Goal: Task Accomplishment & Management: Use online tool/utility

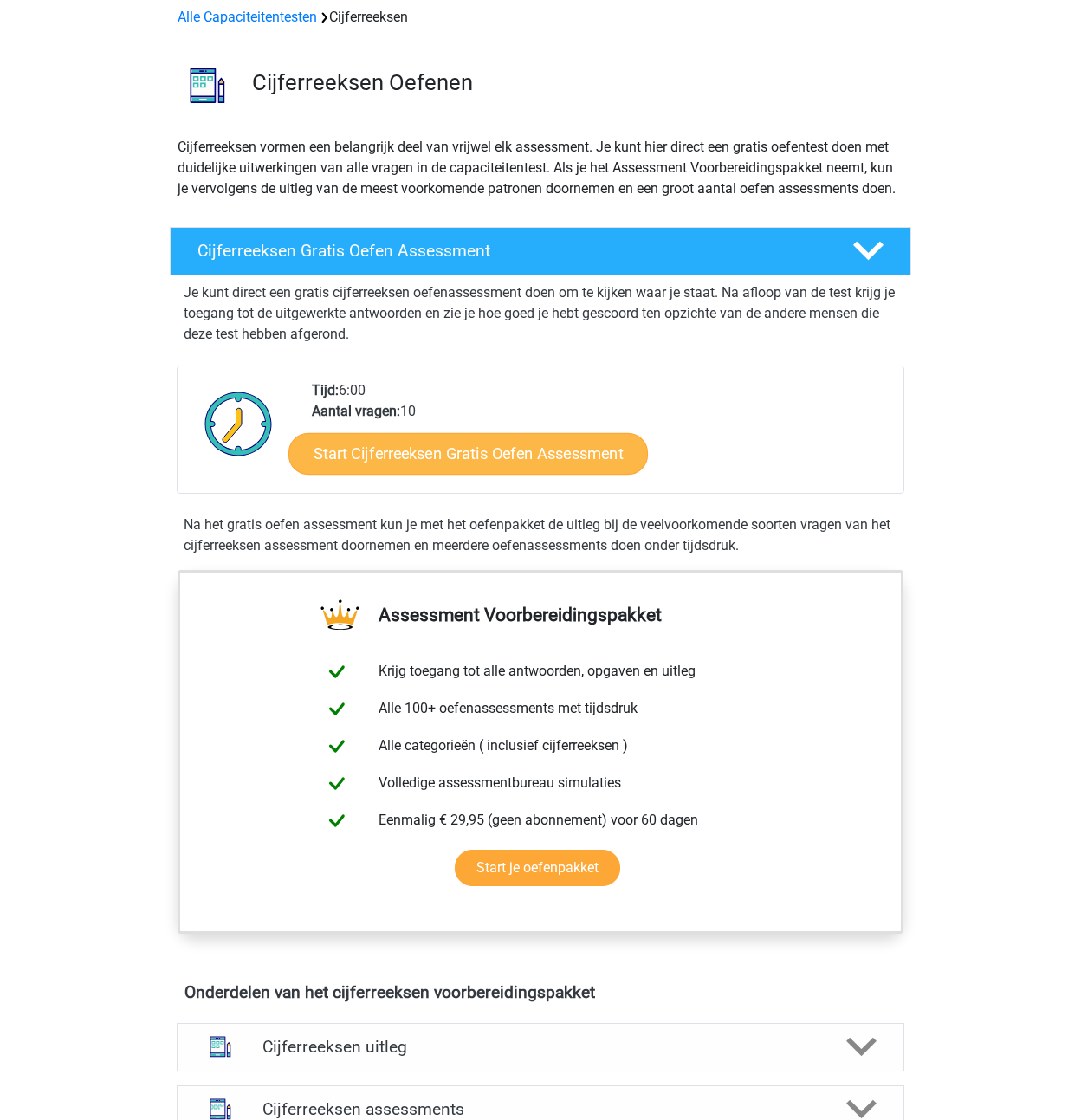
scroll to position [91, 0]
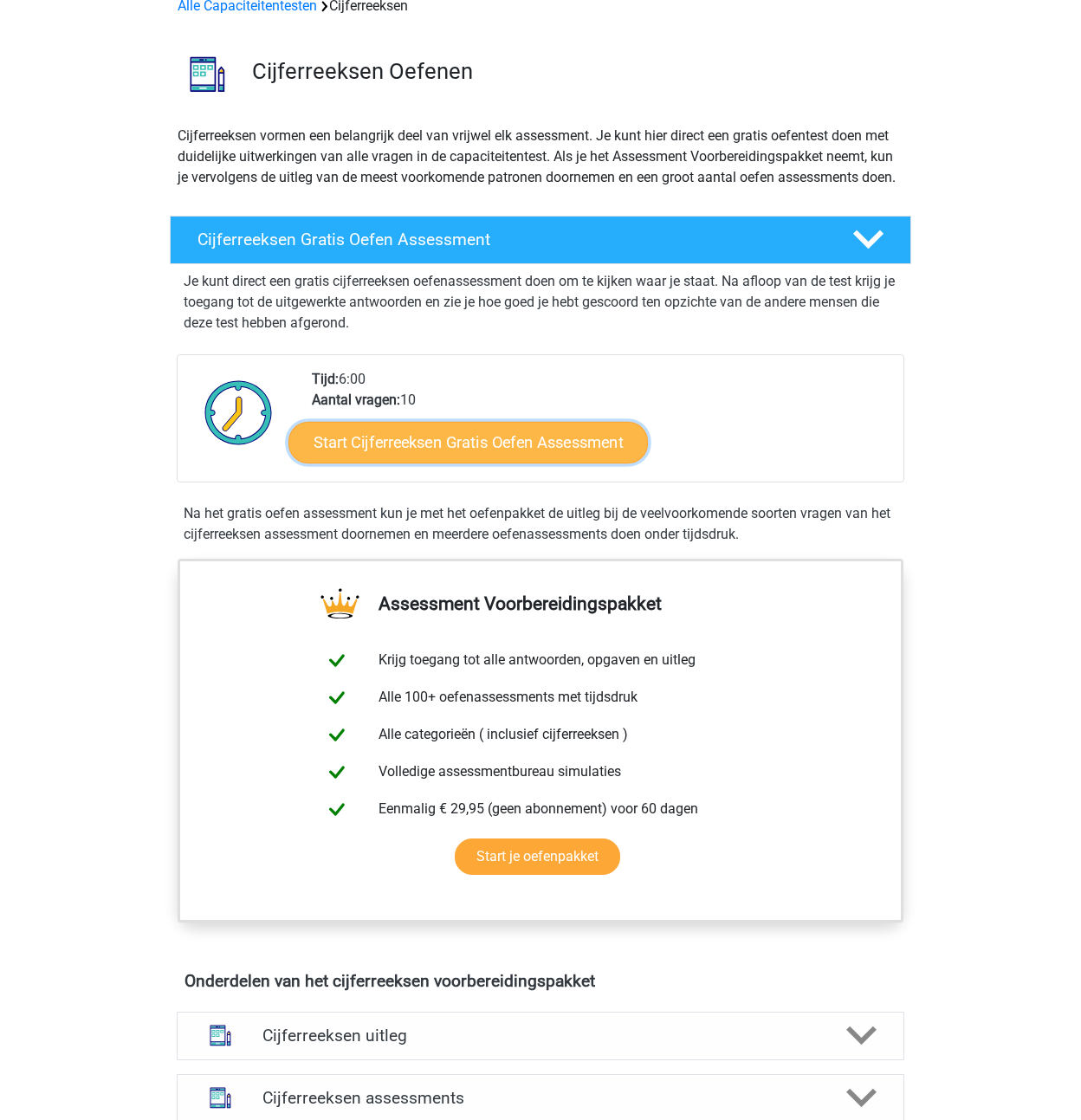
click at [446, 453] on link "Start Cijferreeksen Gratis Oefen Assessment" at bounding box center [468, 442] width 360 height 42
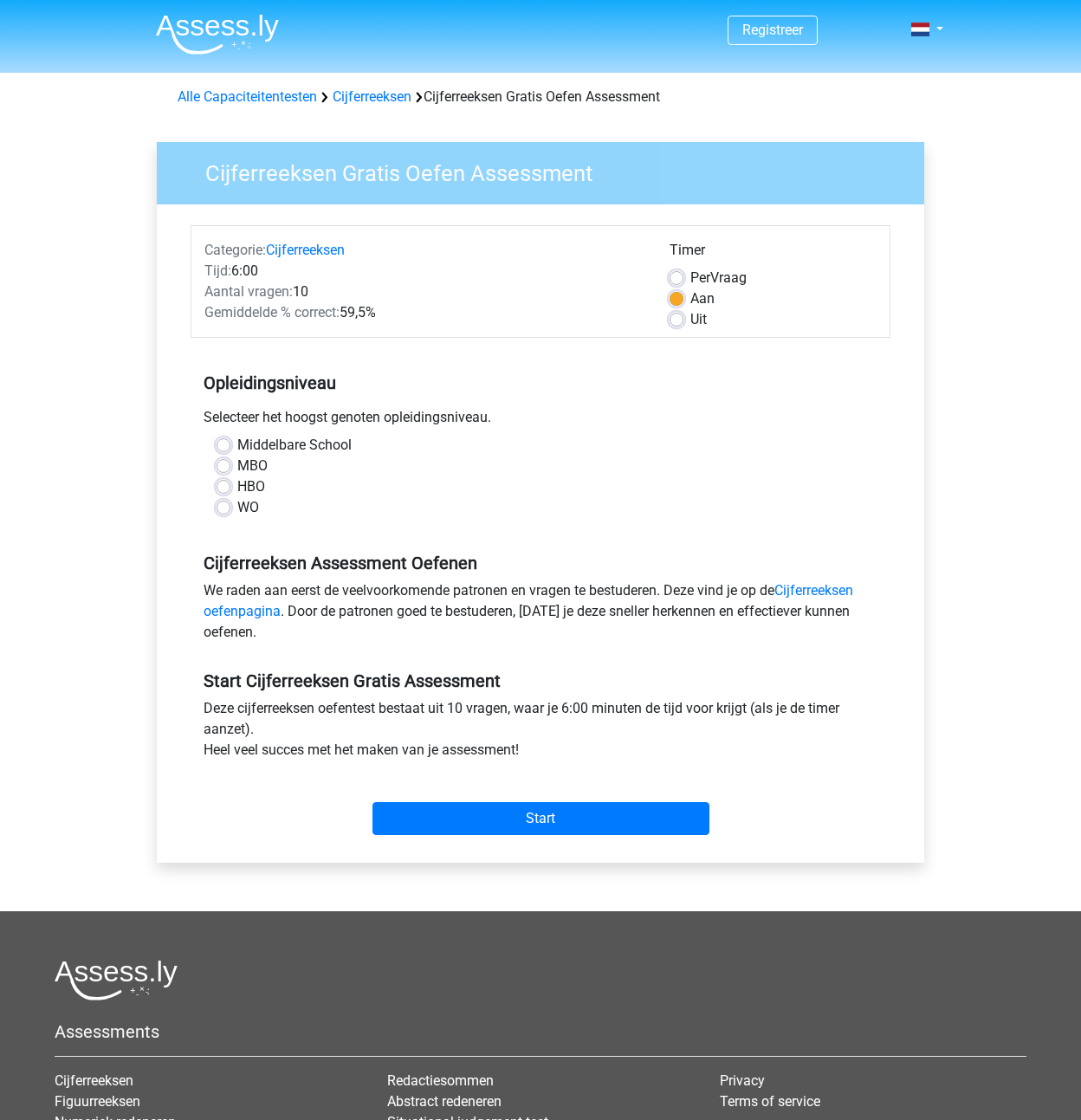
click at [237, 462] on label "MBO" at bounding box center [252, 466] width 30 height 21
click at [226, 462] on input "MBO" at bounding box center [223, 464] width 14 height 17
radio input "true"
click at [547, 815] on input "Start" at bounding box center [541, 818] width 337 height 33
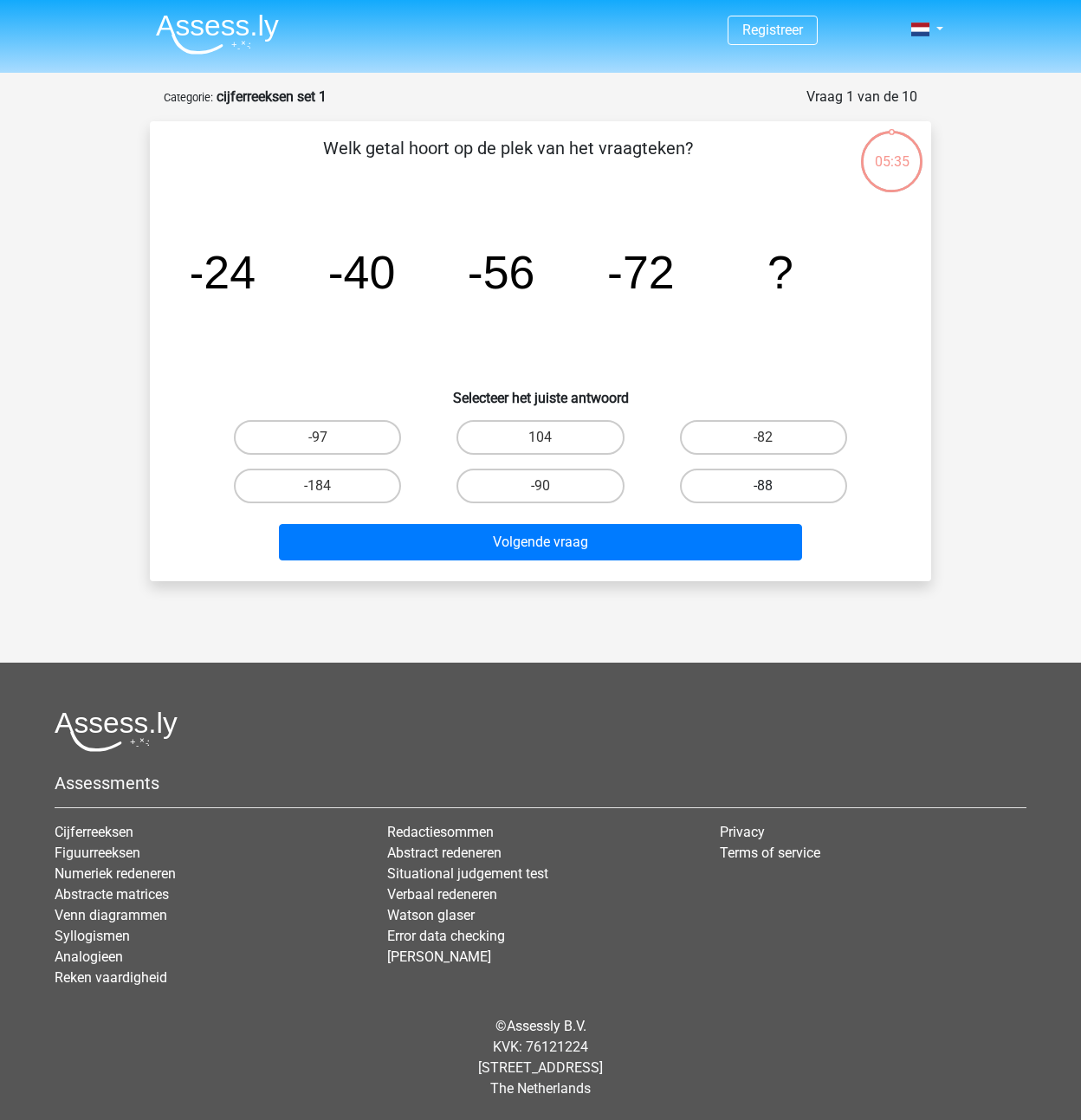
click at [757, 486] on label "-88" at bounding box center [764, 486] width 167 height 35
click at [763, 486] on input "-88" at bounding box center [769, 492] width 11 height 11
radio input "true"
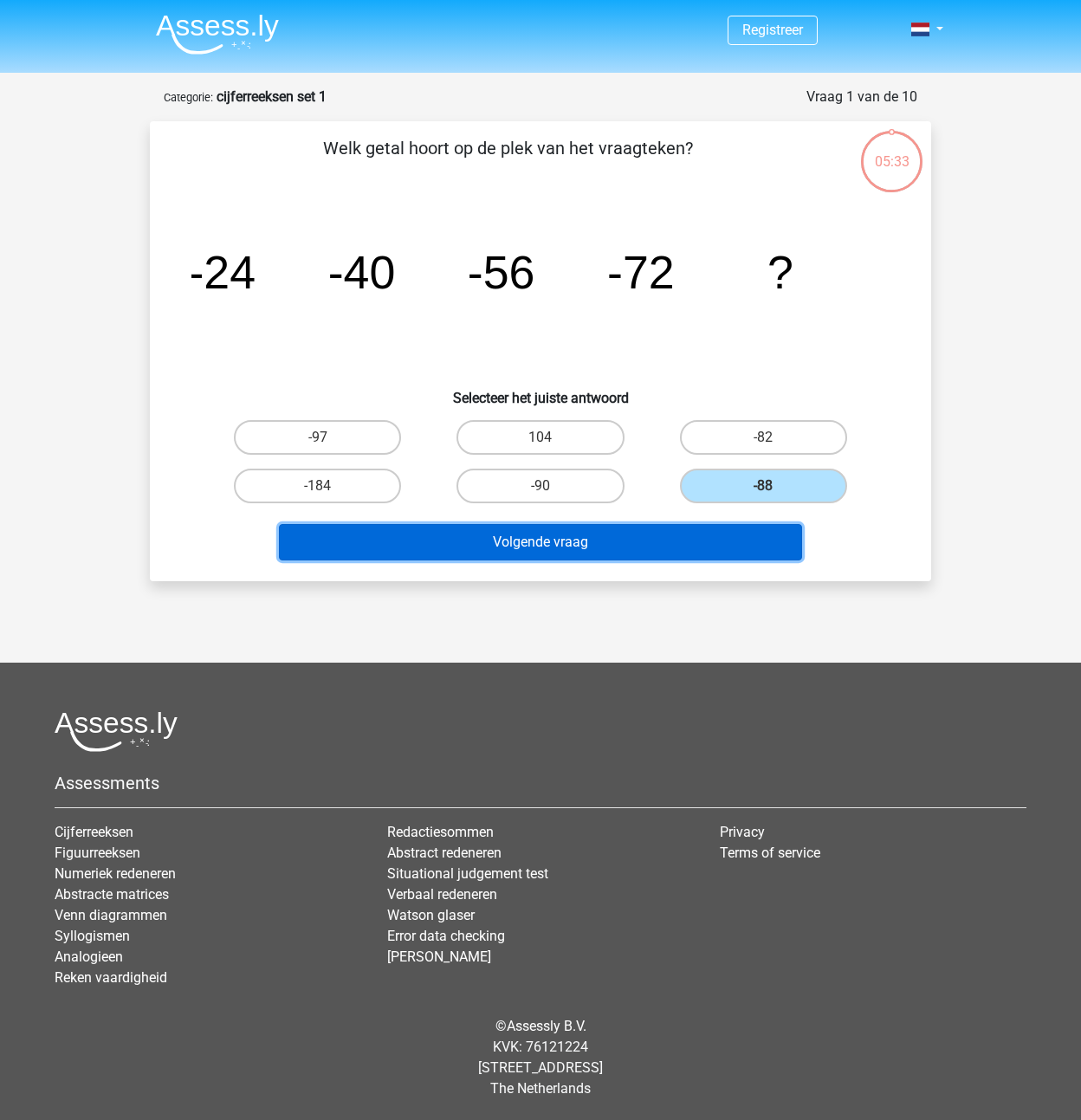
click at [573, 546] on button "Volgende vraag" at bounding box center [541, 542] width 524 height 36
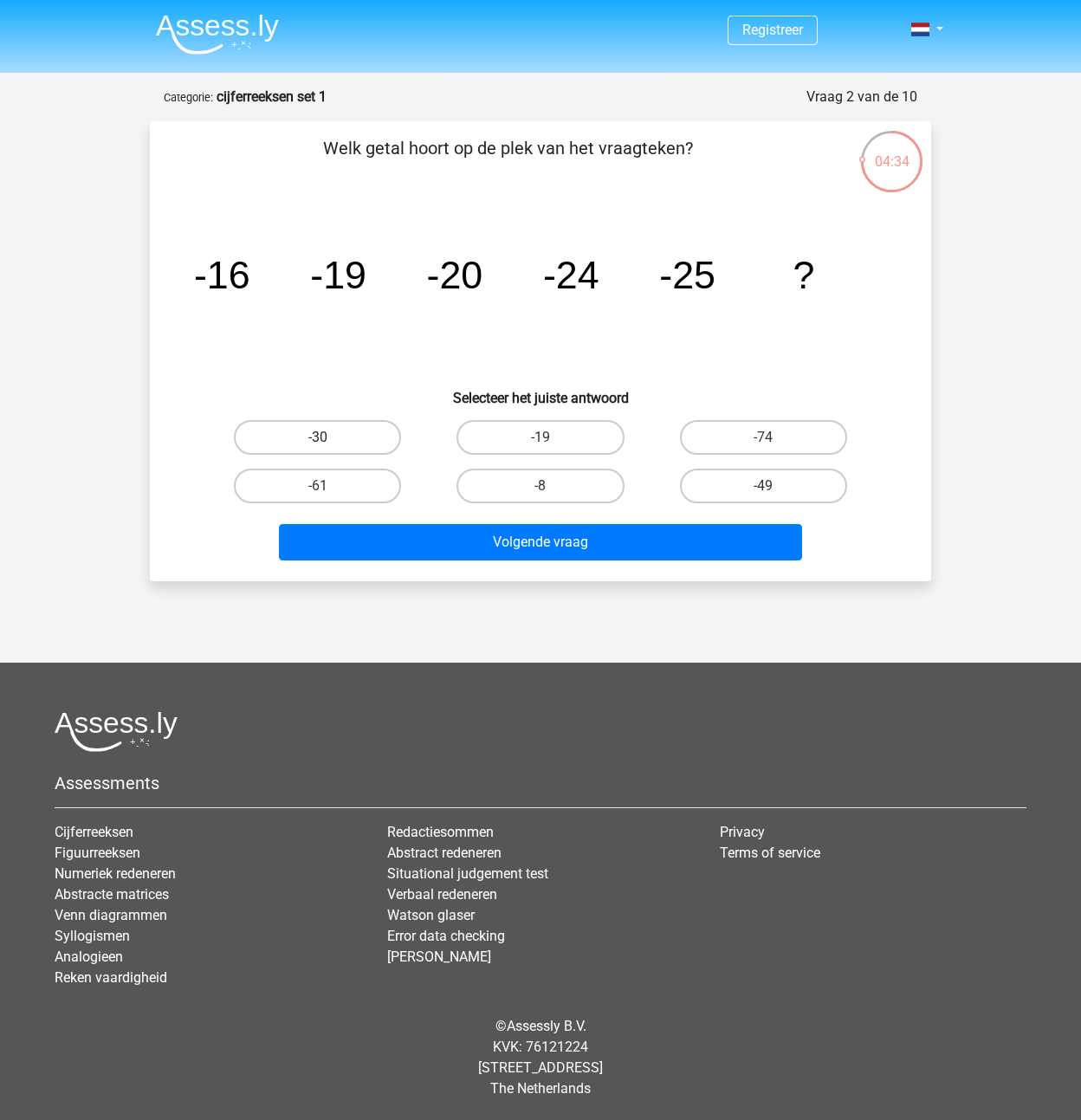
click at [337, 438] on label "-30" at bounding box center [317, 438] width 167 height 35
click at [329, 438] on input "-30" at bounding box center [324, 443] width 11 height 11
radio input "true"
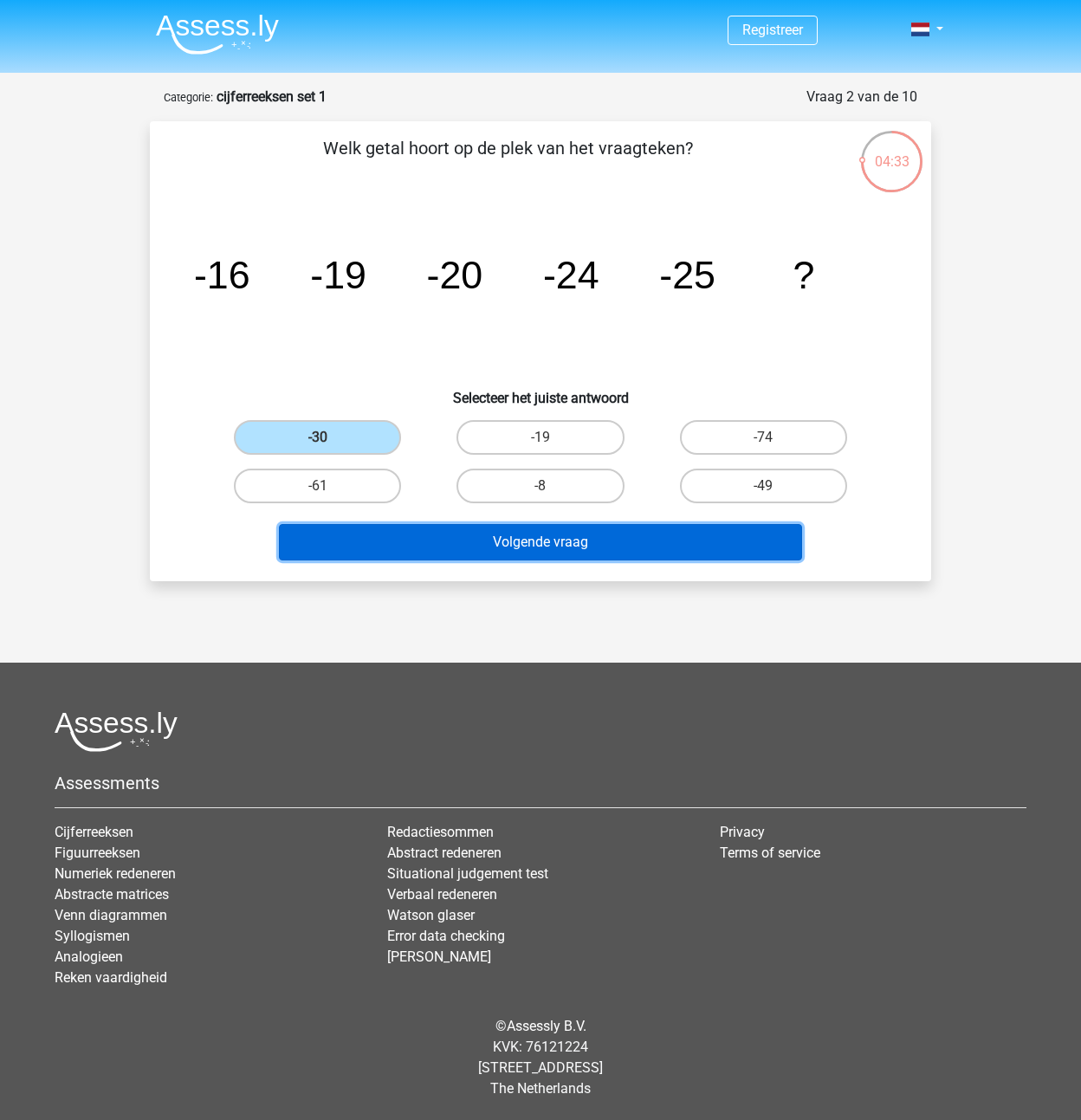
click at [453, 542] on button "Volgende vraag" at bounding box center [541, 542] width 524 height 36
